Goal: Transaction & Acquisition: Subscribe to service/newsletter

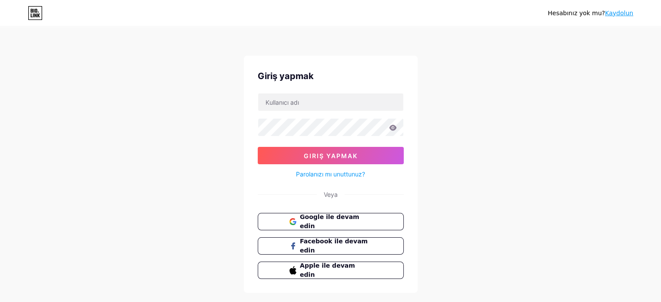
click at [167, 40] on div "Hesabınız yok mu? [PERSON_NAME] yapmak Giriş yapmak Parolanızı mı unuttunuz? Ve…" at bounding box center [330, 160] width 661 height 321
click at [341, 174] on font "Parolanızı mı unuttunuz?" at bounding box center [330, 173] width 69 height 7
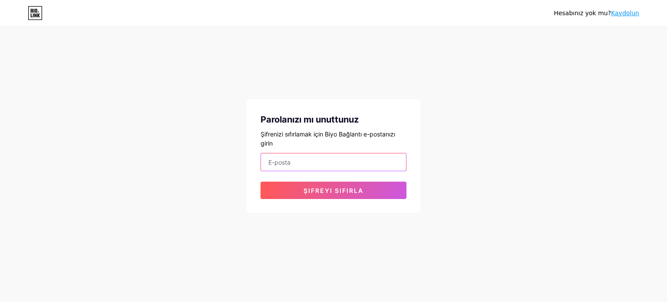
click at [301, 162] on input "email" at bounding box center [333, 161] width 145 height 17
paste input "[EMAIL_ADDRESS][DOMAIN_NAME]"
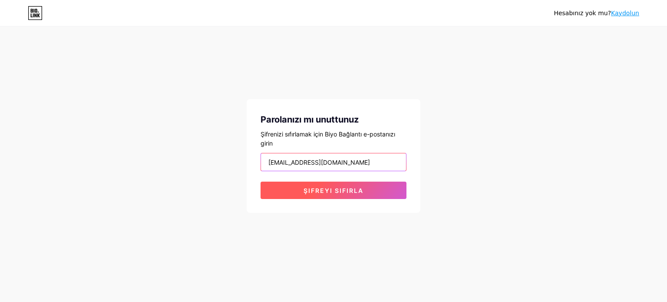
type input "[EMAIL_ADDRESS][DOMAIN_NAME]"
click at [346, 185] on button "Şifreyi sıfırla" at bounding box center [334, 190] width 146 height 17
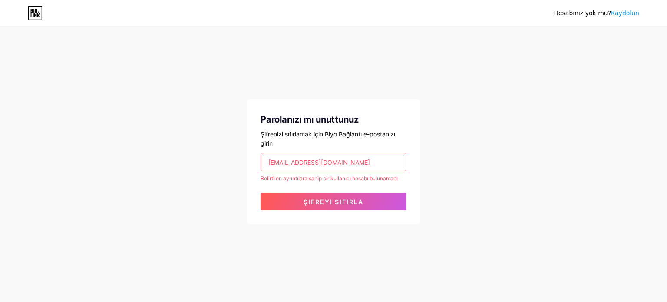
click at [458, 102] on div "Hesabınız yok mu? [PERSON_NAME] mı unuttunuz Şifrenizi sıfırlamak için Biyo Bağ…" at bounding box center [333, 126] width 667 height 252
click at [629, 13] on font "Kaydolun" at bounding box center [625, 13] width 28 height 7
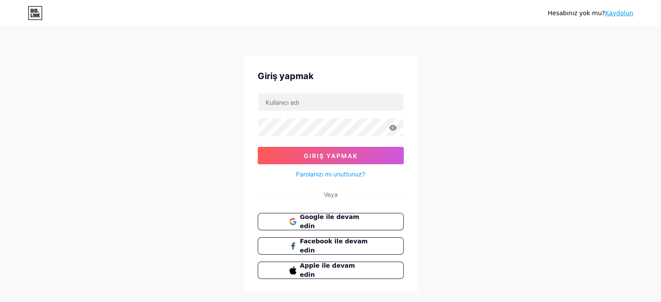
drag, startPoint x: 482, startPoint y: 144, endPoint x: 477, endPoint y: 146, distance: 4.7
click at [481, 144] on div "Hesabınız yok mu? [PERSON_NAME] yapmak Giriş yapmak Parolanızı mı unuttunuz? Ve…" at bounding box center [330, 160] width 661 height 321
click at [619, 13] on font "Kaydolun" at bounding box center [619, 13] width 28 height 7
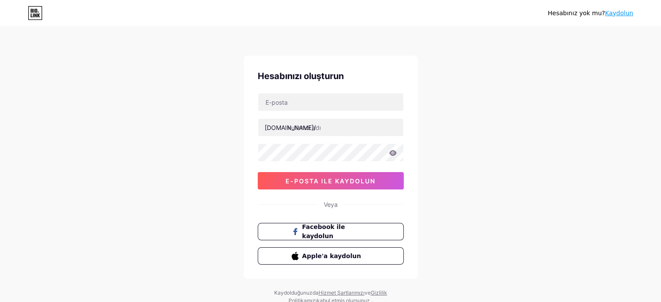
click at [180, 122] on div "Hesabınız yok mu? [PERSON_NAME] oluşturun [DOMAIN_NAME]/ e-posta ile [PERSON_NA…" at bounding box center [330, 166] width 661 height 332
click at [304, 130] on input "text" at bounding box center [330, 127] width 145 height 17
paste input "ankaraboyaciustasi"
type input "ankaraboyaciustasi"
click at [494, 147] on div "Hesabınız yok mu? [PERSON_NAME] oluşturun [DOMAIN_NAME]/ ankaraboyaciustasi e-p…" at bounding box center [330, 166] width 661 height 332
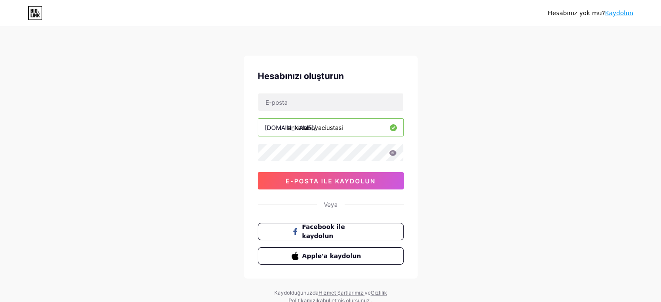
click at [189, 106] on div "Hesabınız yok mu? [PERSON_NAME] oluşturun [DOMAIN_NAME]/ ankaraboyaciustasi e-p…" at bounding box center [330, 166] width 661 height 332
click at [264, 107] on input "text" at bounding box center [330, 101] width 145 height 17
paste input "[EMAIL_ADDRESS][DOMAIN_NAME]"
type input "[EMAIL_ADDRESS][DOMAIN_NAME]"
click at [458, 115] on div "Hesabınız yok mu? [PERSON_NAME] oluşturun [EMAIL_ADDRESS][DOMAIN_NAME] [DOMAIN_…" at bounding box center [330, 166] width 661 height 332
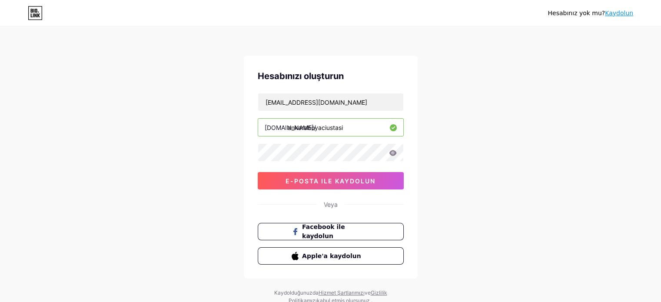
click at [171, 93] on div "Hesabınız yok mu? [PERSON_NAME] oluşturun [EMAIL_ADDRESS][DOMAIN_NAME] [DOMAIN_…" at bounding box center [330, 166] width 661 height 332
click at [353, 180] on font "e-posta ile kaydolun" at bounding box center [330, 180] width 90 height 7
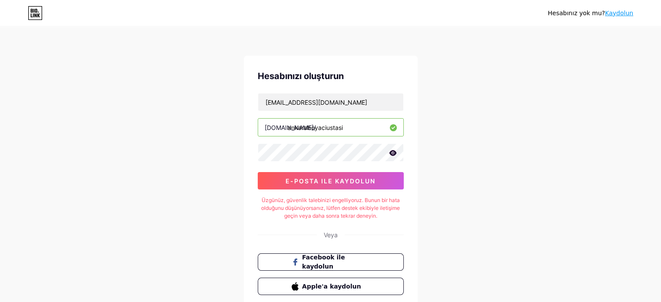
click at [459, 143] on div "Hesabınız yok mu? [PERSON_NAME] oluşturun [EMAIL_ADDRESS][DOMAIN_NAME] [DOMAIN_…" at bounding box center [330, 181] width 661 height 363
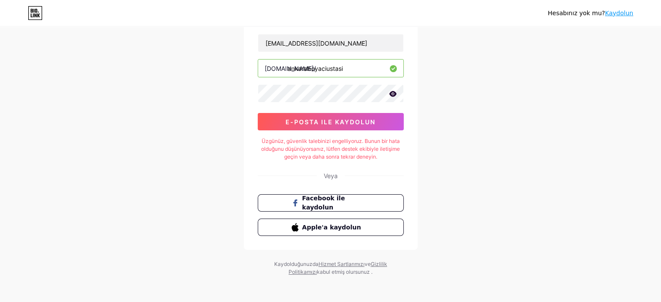
scroll to position [60, 0]
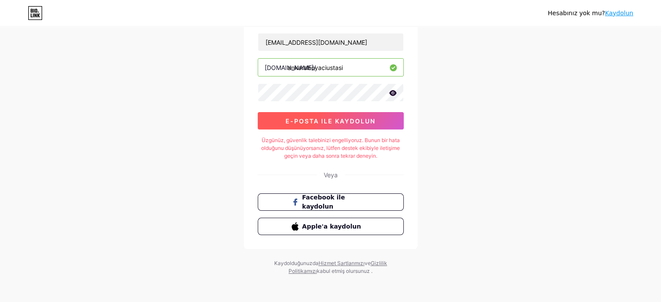
click at [353, 118] on font "e-posta ile kaydolun" at bounding box center [330, 120] width 90 height 7
click at [361, 150] on font "Üzgünüz, güvenlik talebinizi engelliyoruz. Bunun bir hata olduğunu düşünüyorsan…" at bounding box center [330, 148] width 139 height 22
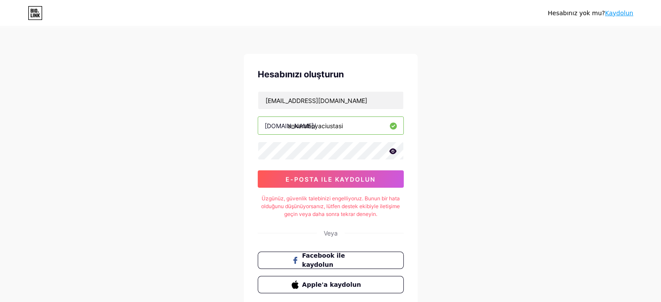
scroll to position [0, 0]
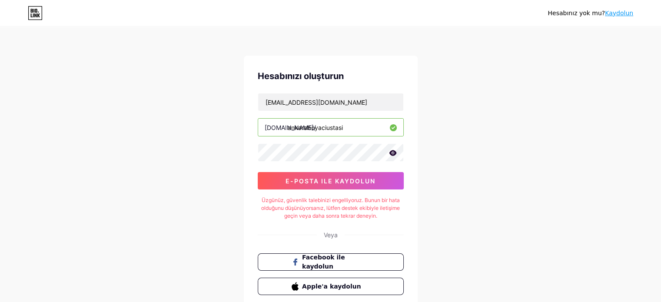
click at [457, 122] on div "Hesabınız yok mu? [PERSON_NAME] oluşturun [EMAIL_ADDRESS][DOMAIN_NAME] [DOMAIN_…" at bounding box center [330, 181] width 661 height 363
click at [36, 11] on icon at bounding box center [35, 13] width 15 height 14
